Goal: Task Accomplishment & Management: Use online tool/utility

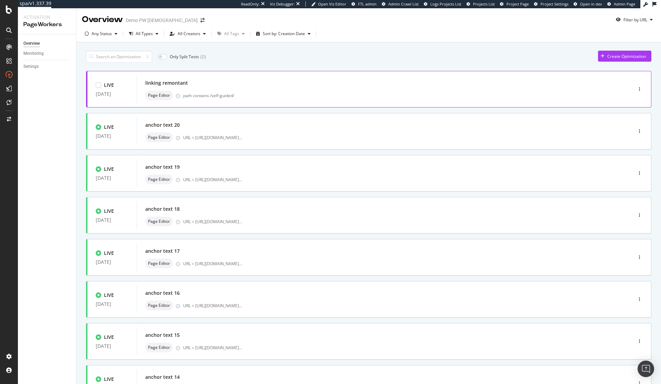
click at [251, 84] on div "linking remontant" at bounding box center [374, 83] width 458 height 10
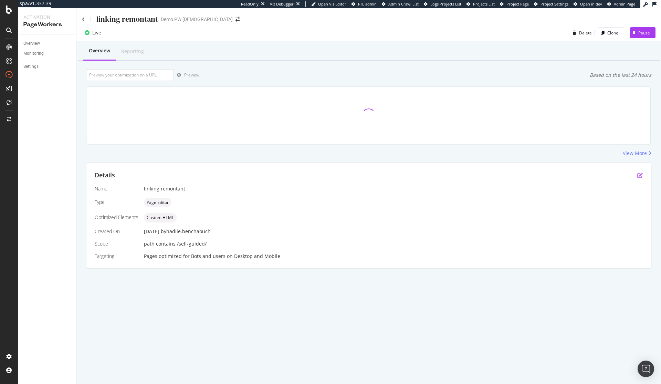
click at [637, 175] on icon "pen-to-square" at bounding box center [640, 175] width 6 height 6
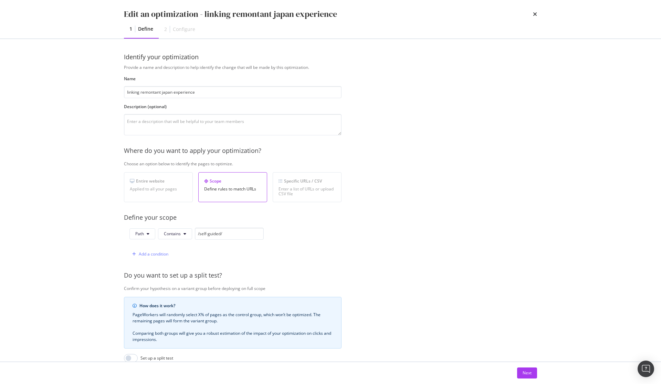
type input "linking remontant japan experience"
click at [350, 118] on div "Provide a name and description to help identify the change that will be made by…" at bounding box center [330, 249] width 413 height 371
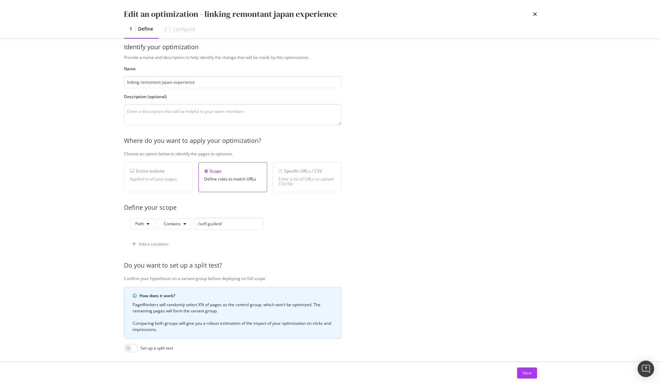
scroll to position [46, 0]
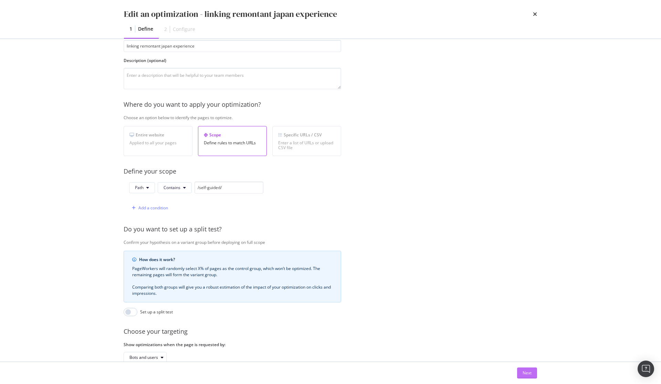
click at [527, 373] on div "Next" at bounding box center [526, 373] width 9 height 6
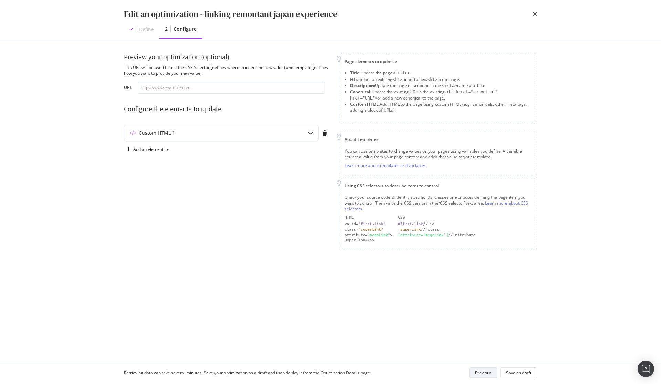
scroll to position [0, 0]
click at [285, 141] on div "Custom HTML 1" at bounding box center [227, 134] width 206 height 19
click at [287, 136] on div "Custom HTML 1" at bounding box center [207, 132] width 167 height 7
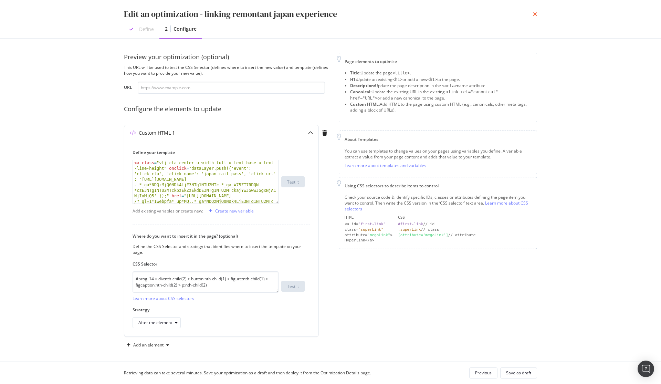
click at [534, 13] on icon "times" at bounding box center [535, 14] width 4 height 6
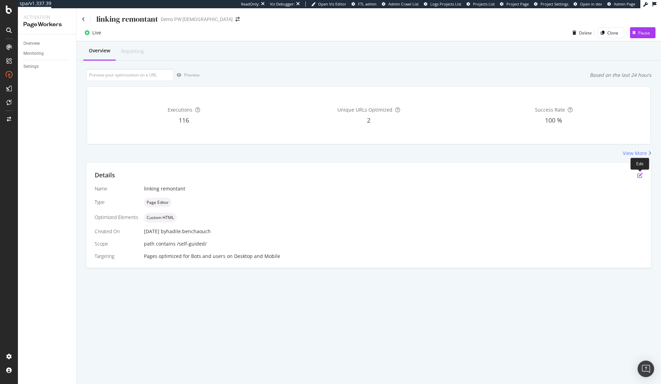
click at [641, 174] on icon "pen-to-square" at bounding box center [640, 175] width 6 height 6
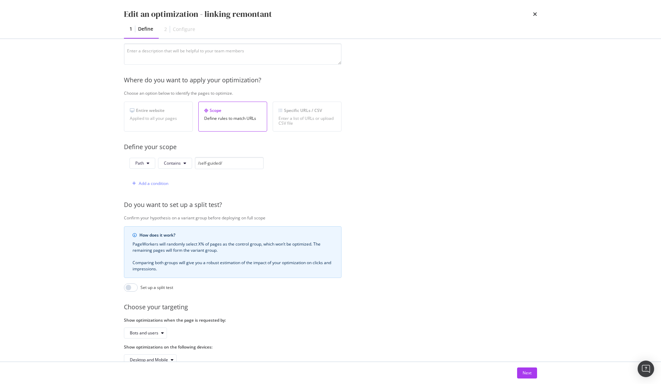
scroll to position [88, 0]
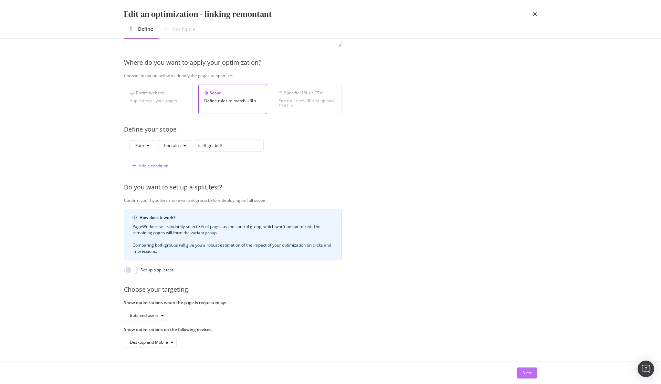
click at [523, 375] on div "Next" at bounding box center [526, 373] width 9 height 6
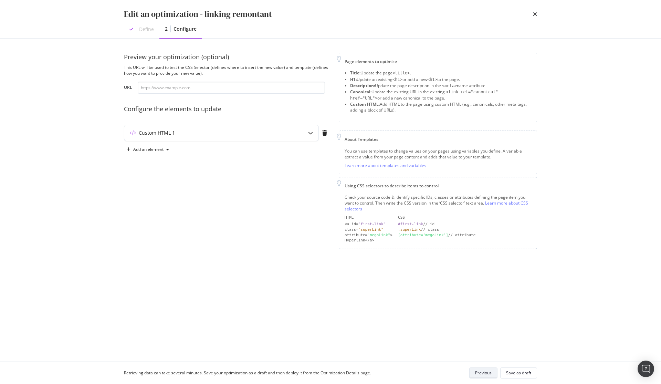
scroll to position [0, 0]
click at [304, 128] on div "modal" at bounding box center [310, 133] width 16 height 16
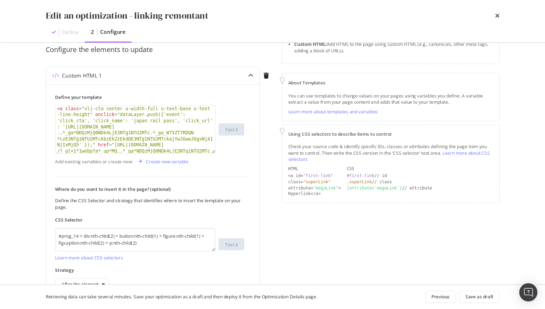
scroll to position [64, 0]
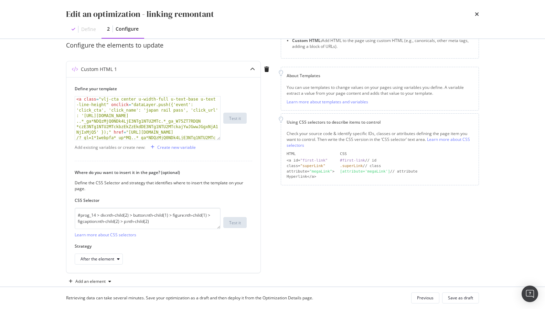
click at [329, 210] on div "Page elements to optimize Title: Update the page <title> . H1: Update an existi…" at bounding box center [380, 138] width 198 height 298
